Goal: Transaction & Acquisition: Book appointment/travel/reservation

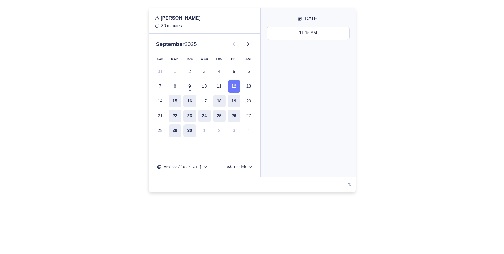
click at [169, 25] on p "30 minutes" at bounding box center [204, 26] width 99 height 6
click at [233, 83] on button "12" at bounding box center [234, 86] width 13 height 13
click at [300, 30] on button "11:15 AM - 11:45 AM" at bounding box center [308, 33] width 82 height 13
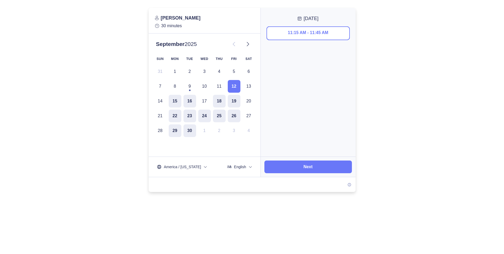
click at [304, 18] on span "[DATE]" at bounding box center [311, 18] width 15 height 6
click at [298, 19] on icon at bounding box center [300, 19] width 4 height 4
click at [351, 28] on div "11:15 AM - 11:45 AM" at bounding box center [308, 91] width 95 height 132
click at [329, 171] on button "Next" at bounding box center [308, 166] width 88 height 13
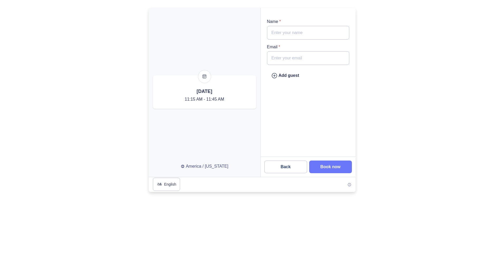
click at [311, 32] on input "Name *" at bounding box center [308, 33] width 82 height 14
type input "[PERSON_NAME]"
click at [304, 61] on input "Email *" at bounding box center [308, 58] width 82 height 14
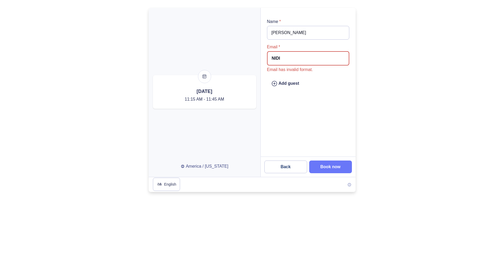
type input "[PERSON_NAME][EMAIL_ADDRESS][DOMAIN_NAME]"
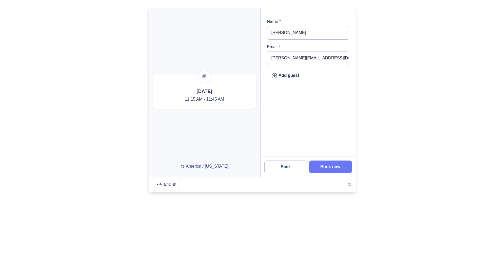
click at [295, 33] on input "[PERSON_NAME]" at bounding box center [308, 33] width 82 height 14
drag, startPoint x: 295, startPoint y: 33, endPoint x: 246, endPoint y: 28, distance: 50.1
click at [246, 28] on div at bounding box center [252, 92] width 207 height 169
click at [319, 60] on input "[PERSON_NAME][EMAIL_ADDRESS][DOMAIN_NAME]" at bounding box center [308, 58] width 82 height 14
drag, startPoint x: 333, startPoint y: 32, endPoint x: 222, endPoint y: 19, distance: 112.3
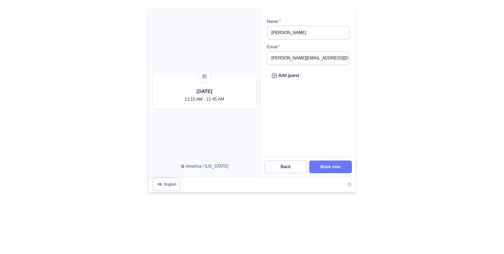
click at [222, 19] on div at bounding box center [252, 92] width 207 height 169
type input "[PERSON_NAME]"
click at [0, 0] on slot "Book now" at bounding box center [0, 0] width 0 height 0
